Goal: Information Seeking & Learning: Learn about a topic

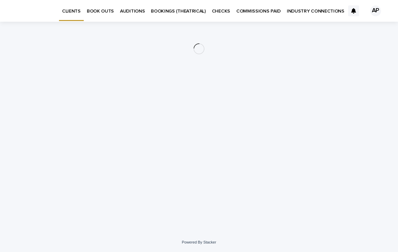
click at [123, 12] on p "AUDITIONS" at bounding box center [132, 7] width 25 height 14
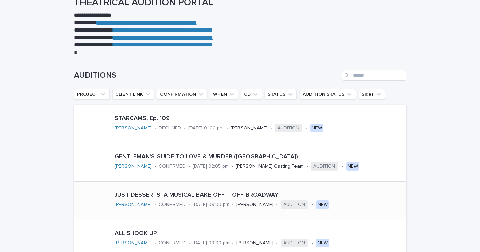
scroll to position [109, 0]
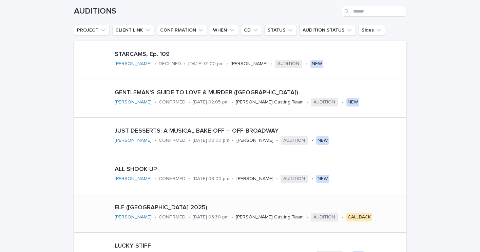
click at [242, 208] on p "ELF ([GEOGRAPHIC_DATA] 2025)" at bounding box center [259, 207] width 289 height 7
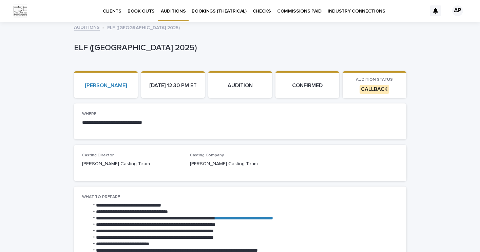
click at [89, 28] on link "AUDITIONS" at bounding box center [87, 27] width 26 height 8
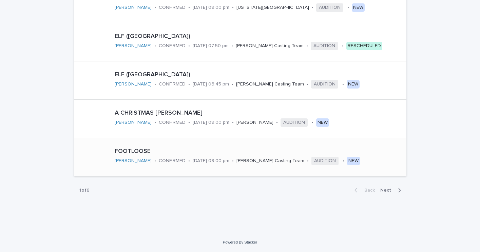
scroll to position [356, 0]
click at [387, 188] on span "Next" at bounding box center [387, 190] width 15 height 5
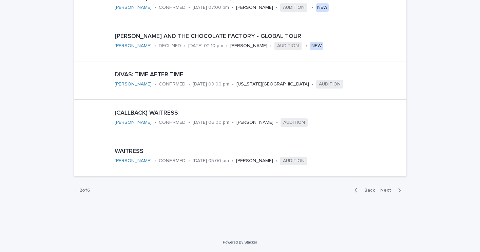
scroll to position [356, 0]
click at [384, 191] on span "Next" at bounding box center [387, 190] width 15 height 5
